Goal: Register for event/course

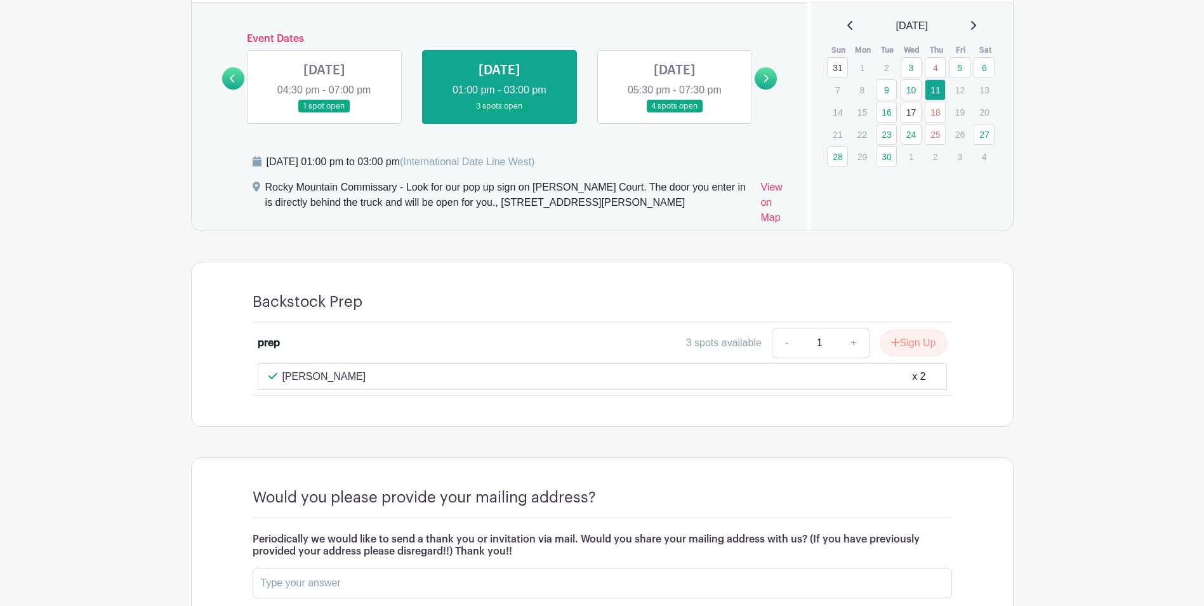
scroll to position [689, 0]
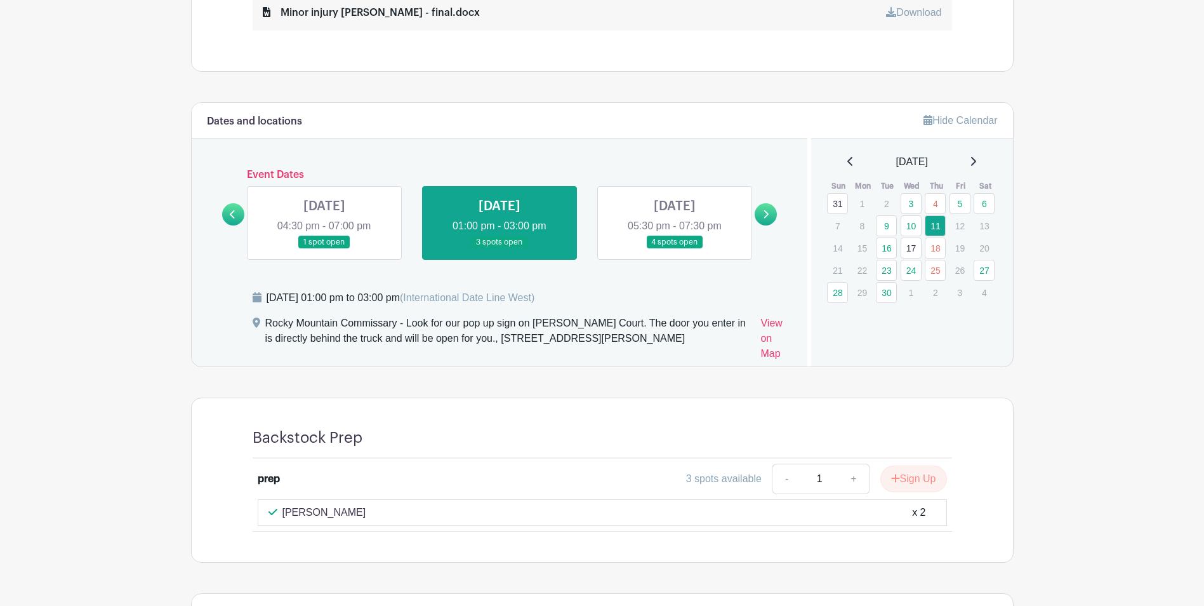
click at [675, 249] on link at bounding box center [675, 249] width 0 height 0
click at [500, 249] on link at bounding box center [500, 249] width 0 height 0
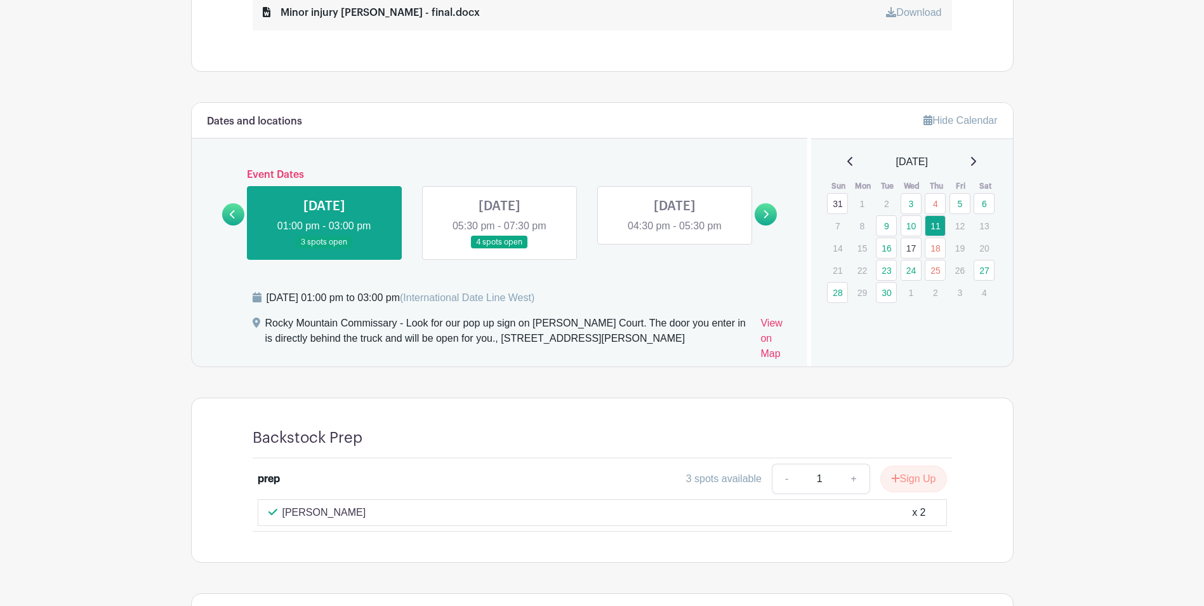
click at [500, 249] on link at bounding box center [500, 249] width 0 height 0
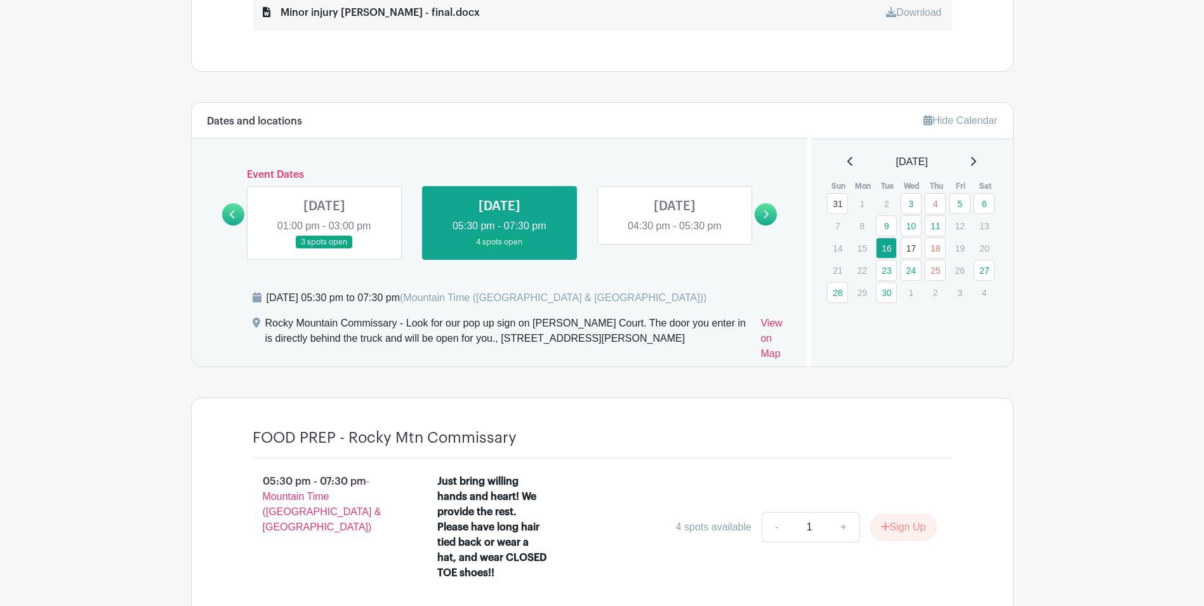
click at [324, 249] on link at bounding box center [324, 249] width 0 height 0
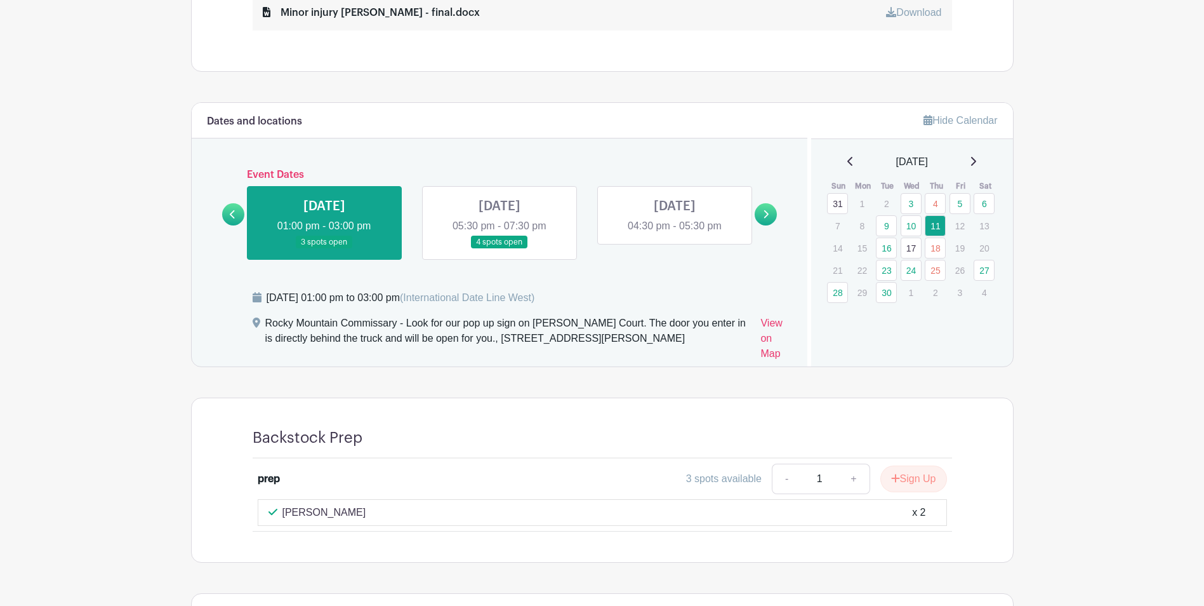
click at [500, 249] on link at bounding box center [500, 249] width 0 height 0
